Goal: Book appointment/travel/reservation

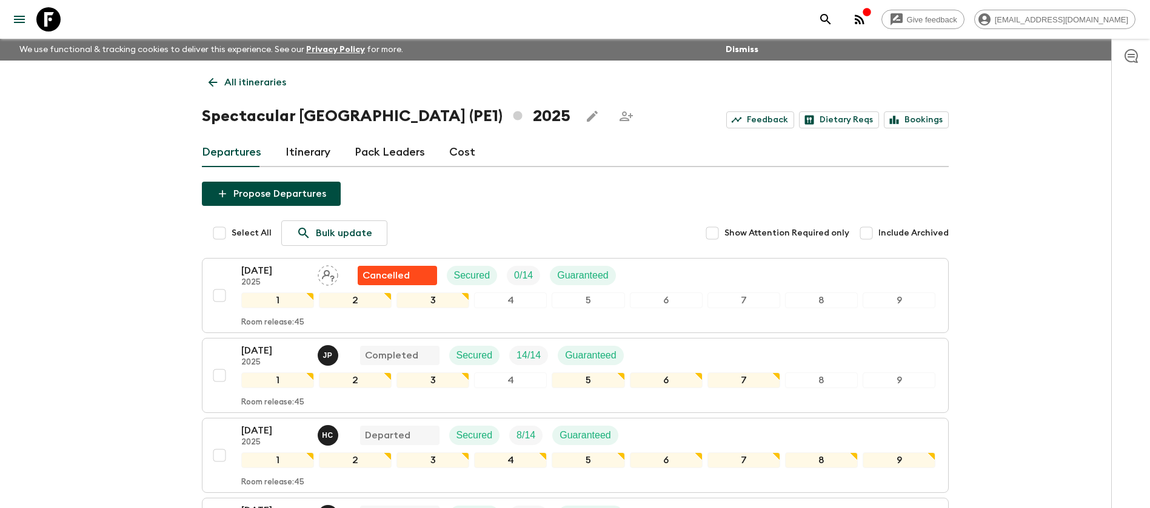
click at [244, 76] on p "All itineraries" at bounding box center [255, 82] width 62 height 15
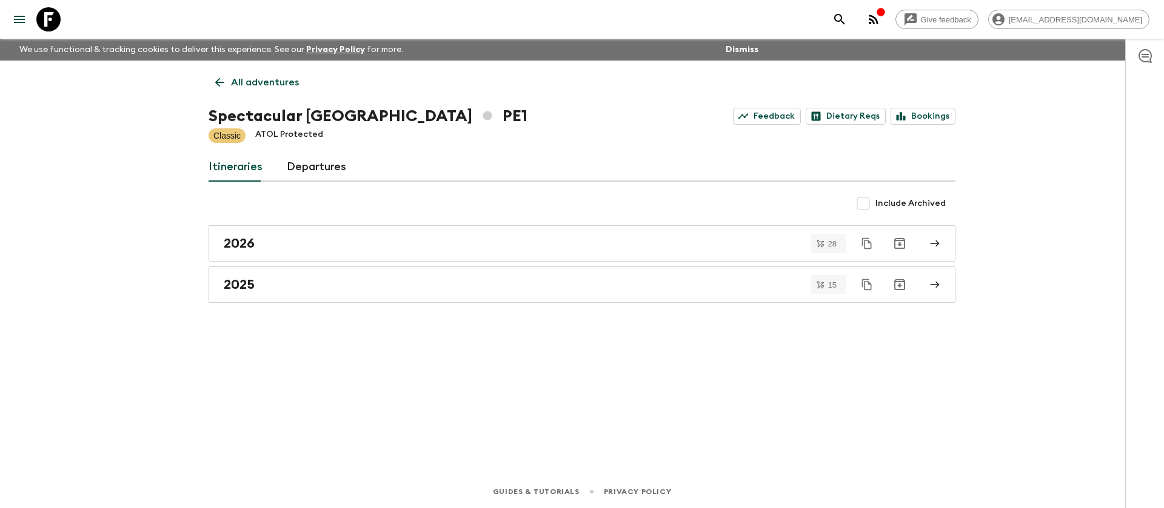
click at [226, 83] on link "All adventures" at bounding box center [256, 82] width 97 height 24
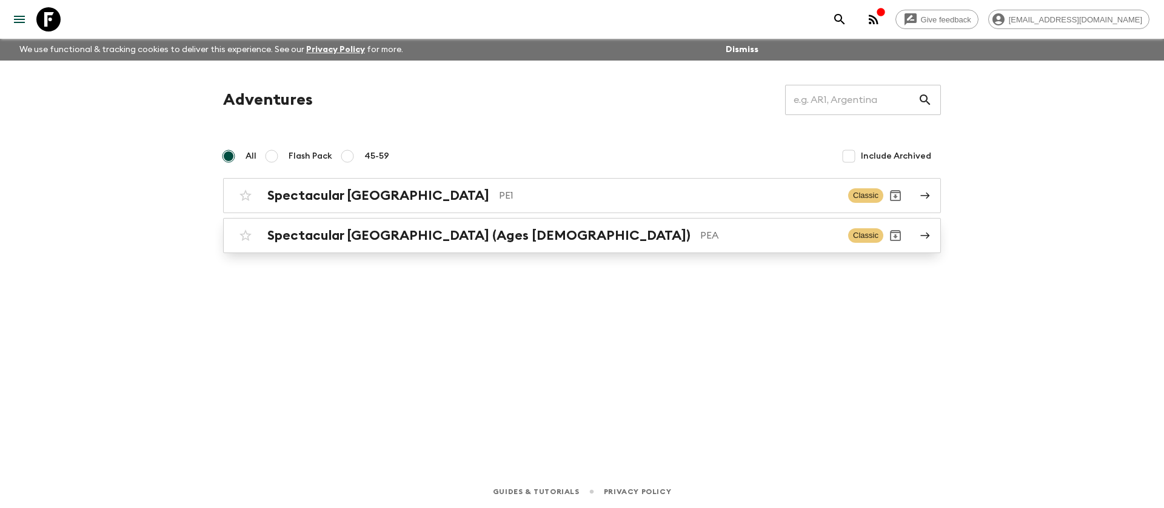
click at [308, 224] on div "Spectacular Peru (Ages [DEMOGRAPHIC_DATA]) PEA Classic" at bounding box center [558, 236] width 650 height 24
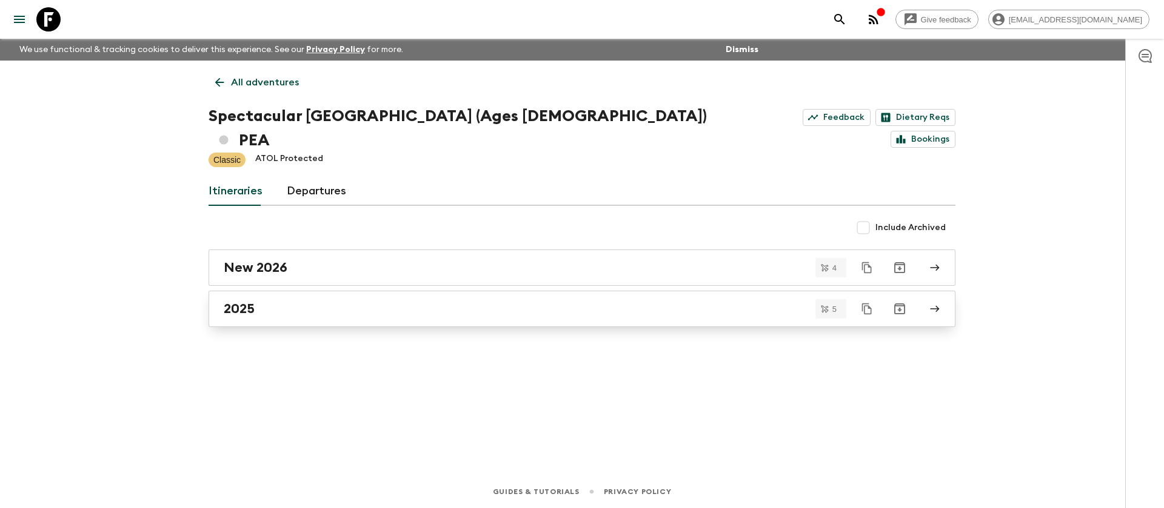
click at [295, 298] on link "2025" at bounding box center [581, 309] width 747 height 36
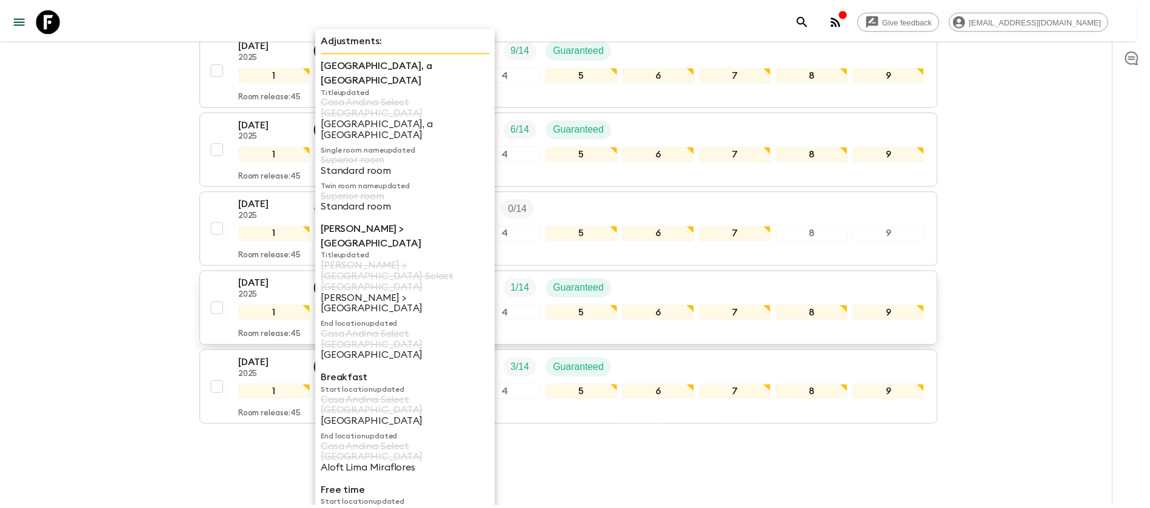
scroll to position [255, 0]
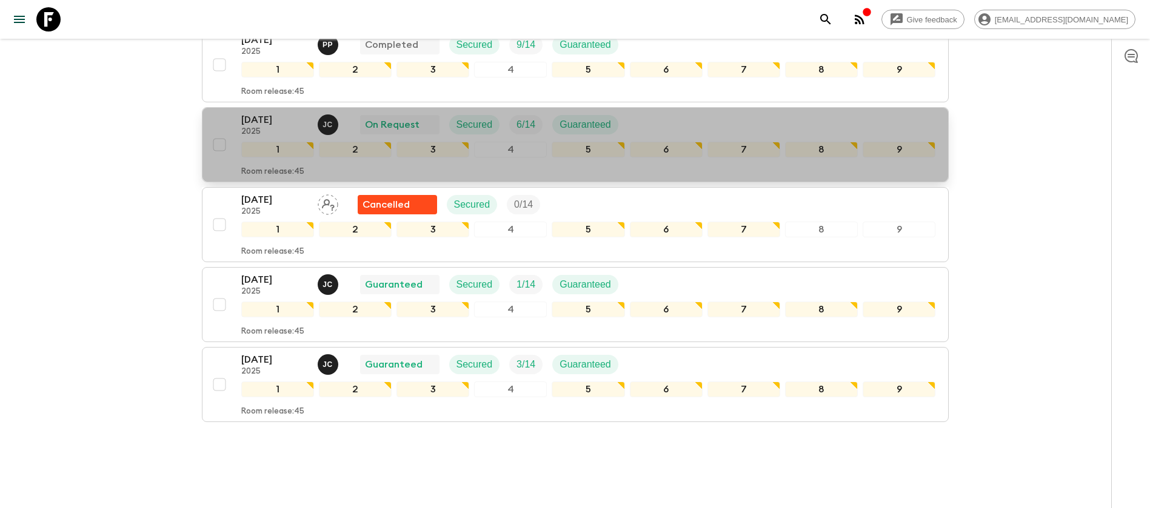
click at [699, 113] on div "[DATE] 2025 [PERSON_NAME] On Request Secured 6 / 14 Guaranteed" at bounding box center [588, 125] width 695 height 24
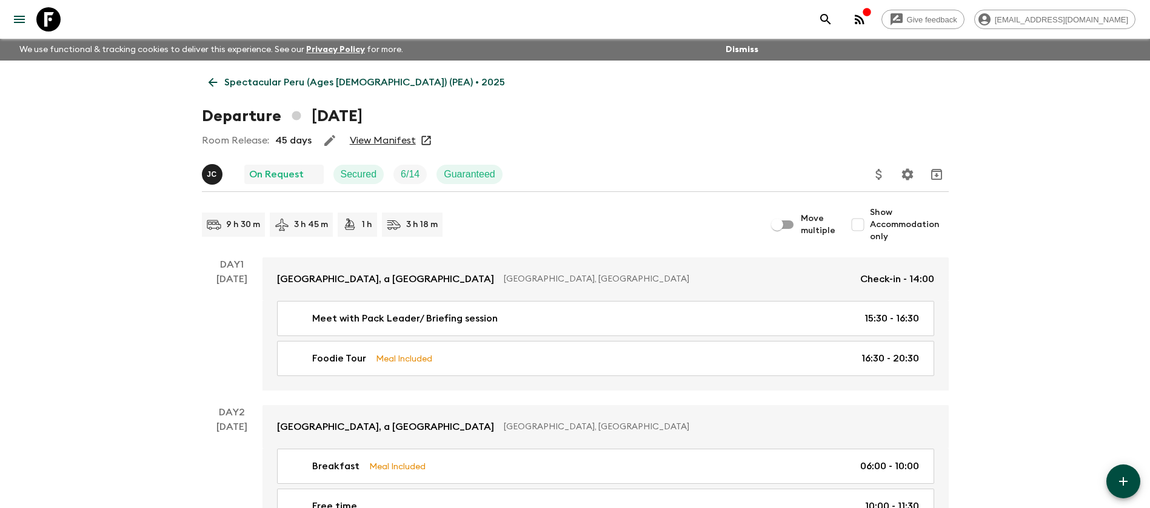
click at [392, 138] on link "View Manifest" at bounding box center [383, 141] width 66 height 12
click at [253, 82] on p "Spectacular Peru (Ages [DEMOGRAPHIC_DATA]) (PEA) • 2025" at bounding box center [364, 82] width 281 height 15
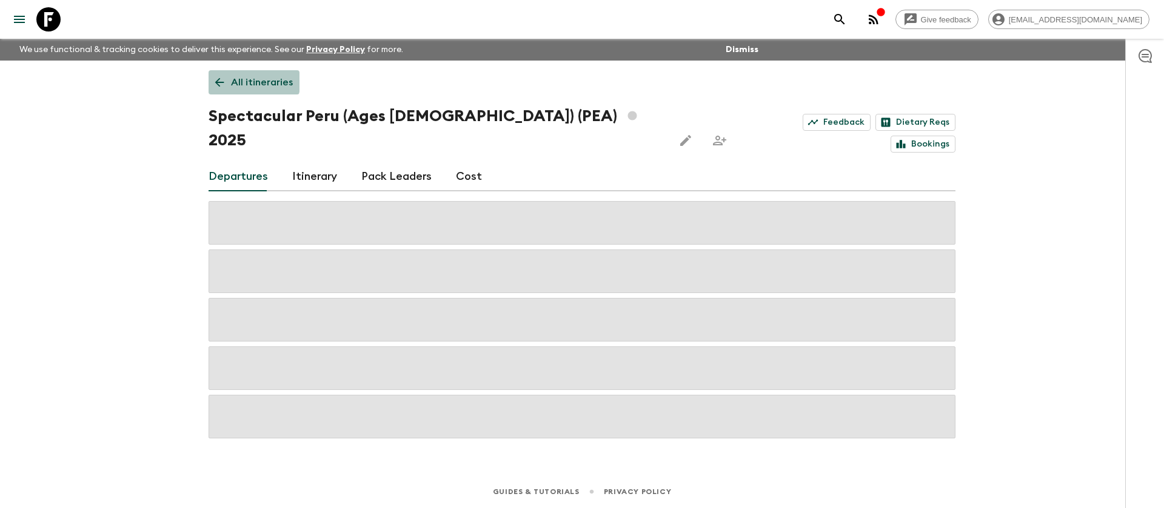
click at [224, 82] on icon at bounding box center [219, 82] width 9 height 9
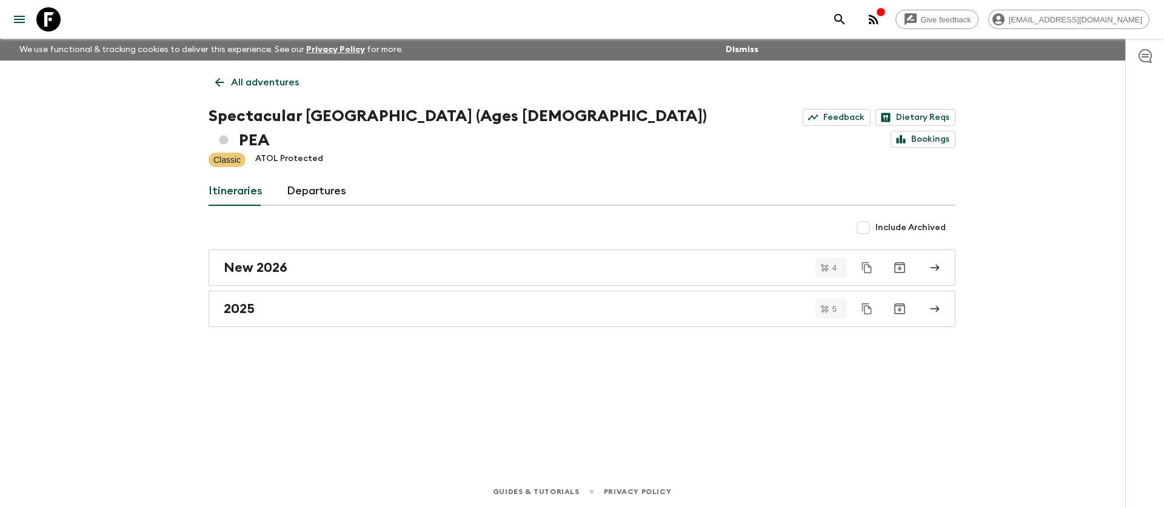
click at [239, 89] on p "All adventures" at bounding box center [265, 82] width 68 height 15
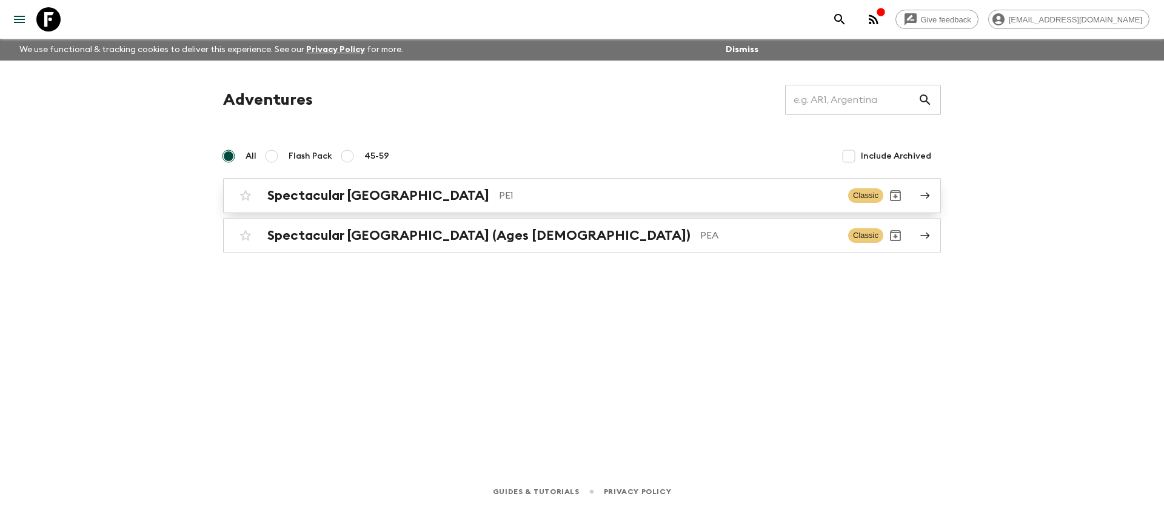
click at [362, 193] on h2 "Spectacular [GEOGRAPHIC_DATA]" at bounding box center [378, 196] width 222 height 16
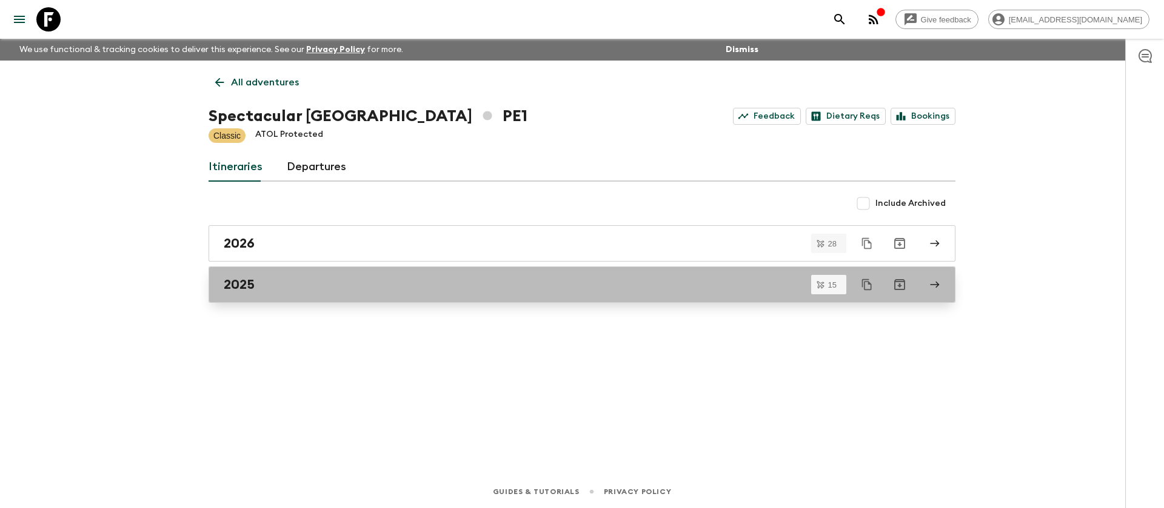
click at [275, 292] on div "2025" at bounding box center [570, 285] width 693 height 16
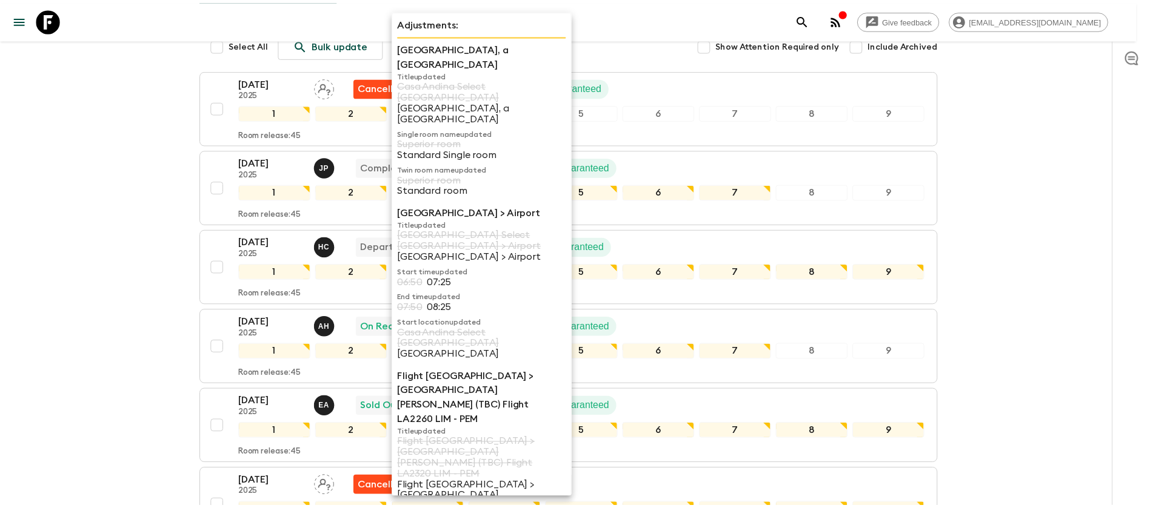
scroll to position [182, 0]
